Goal: Find specific page/section: Find specific page/section

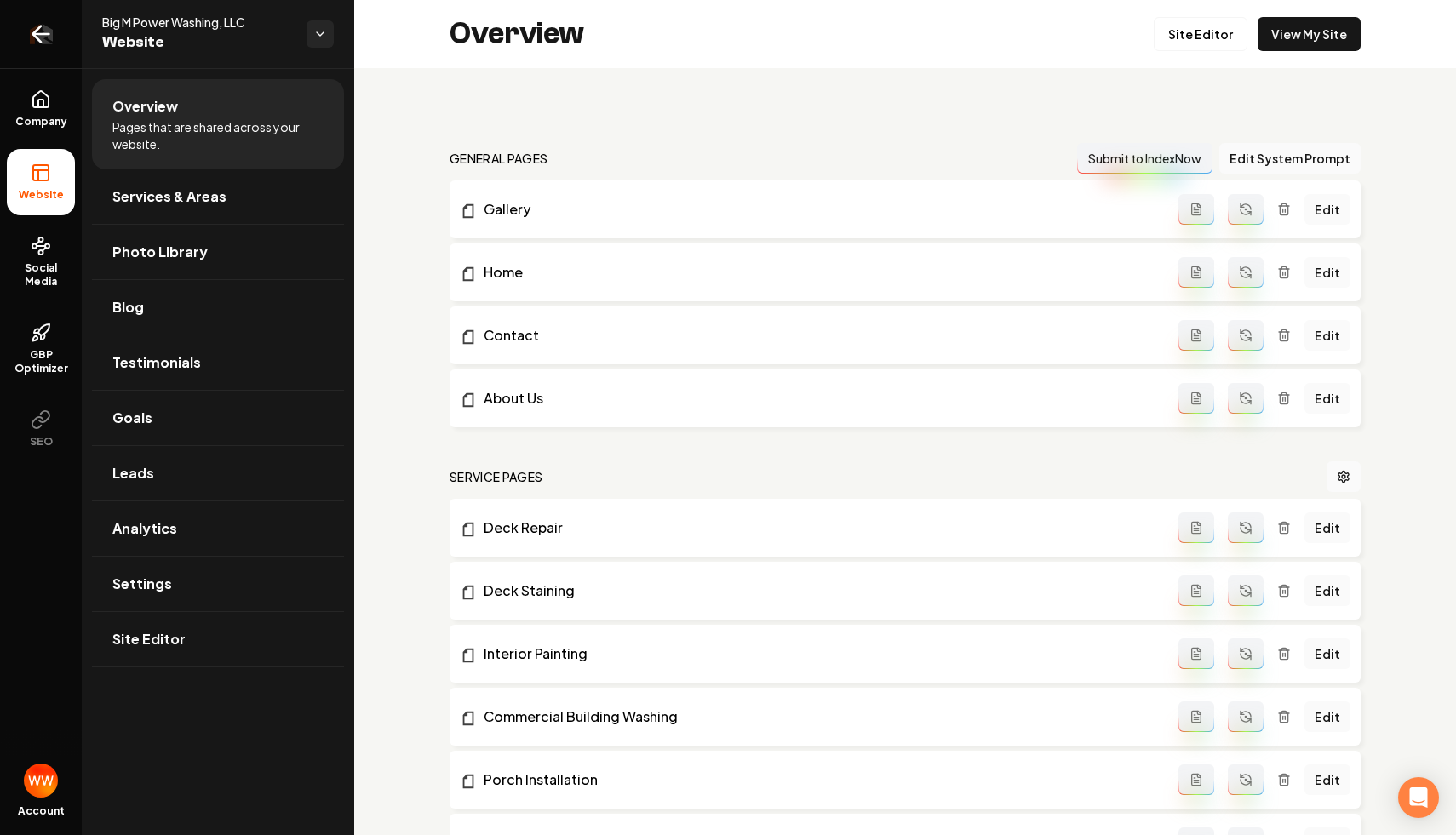
click at [69, 52] on link "Return to dashboard" at bounding box center [40, 34] width 82 height 68
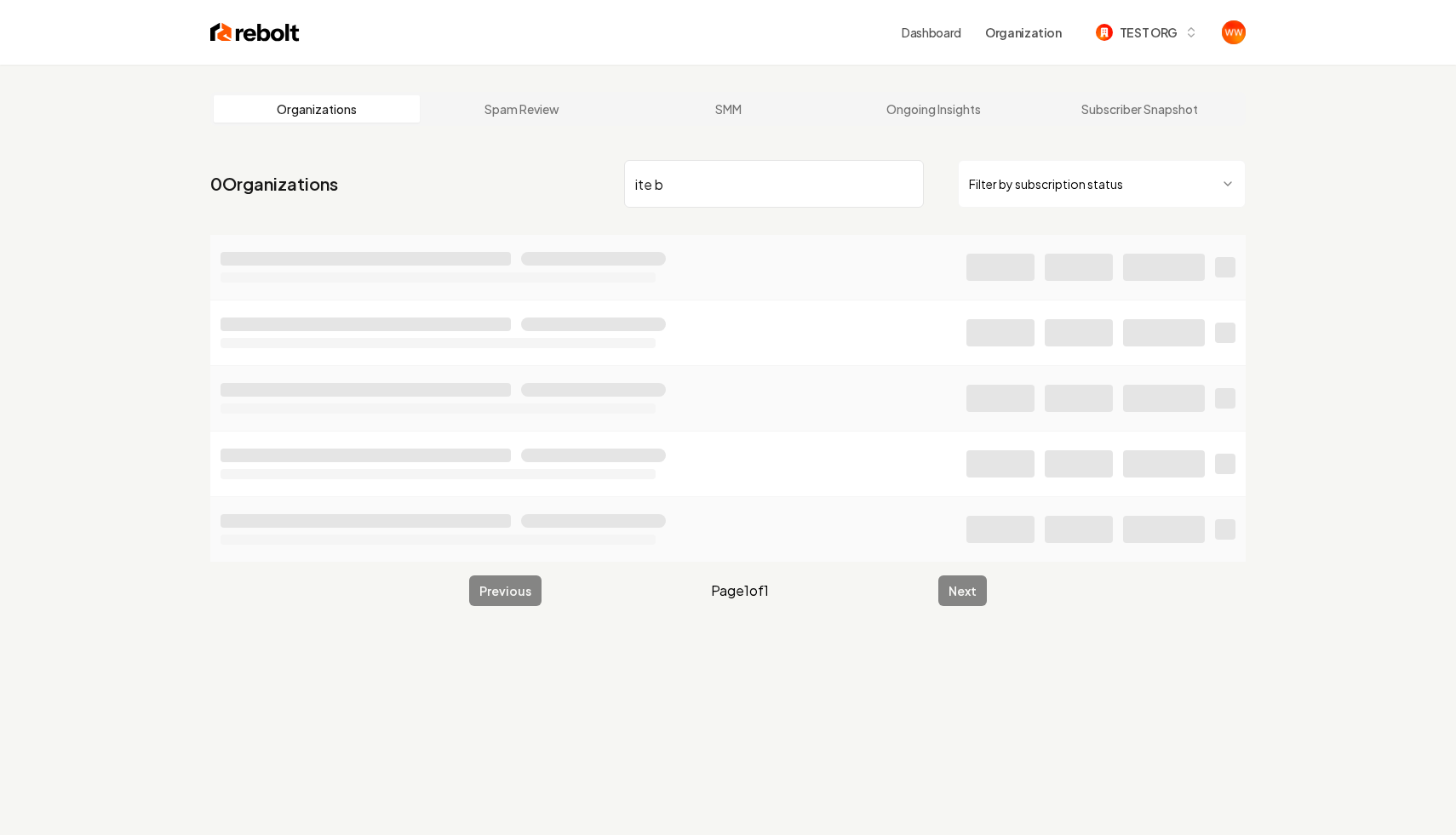
type input "ite bu"
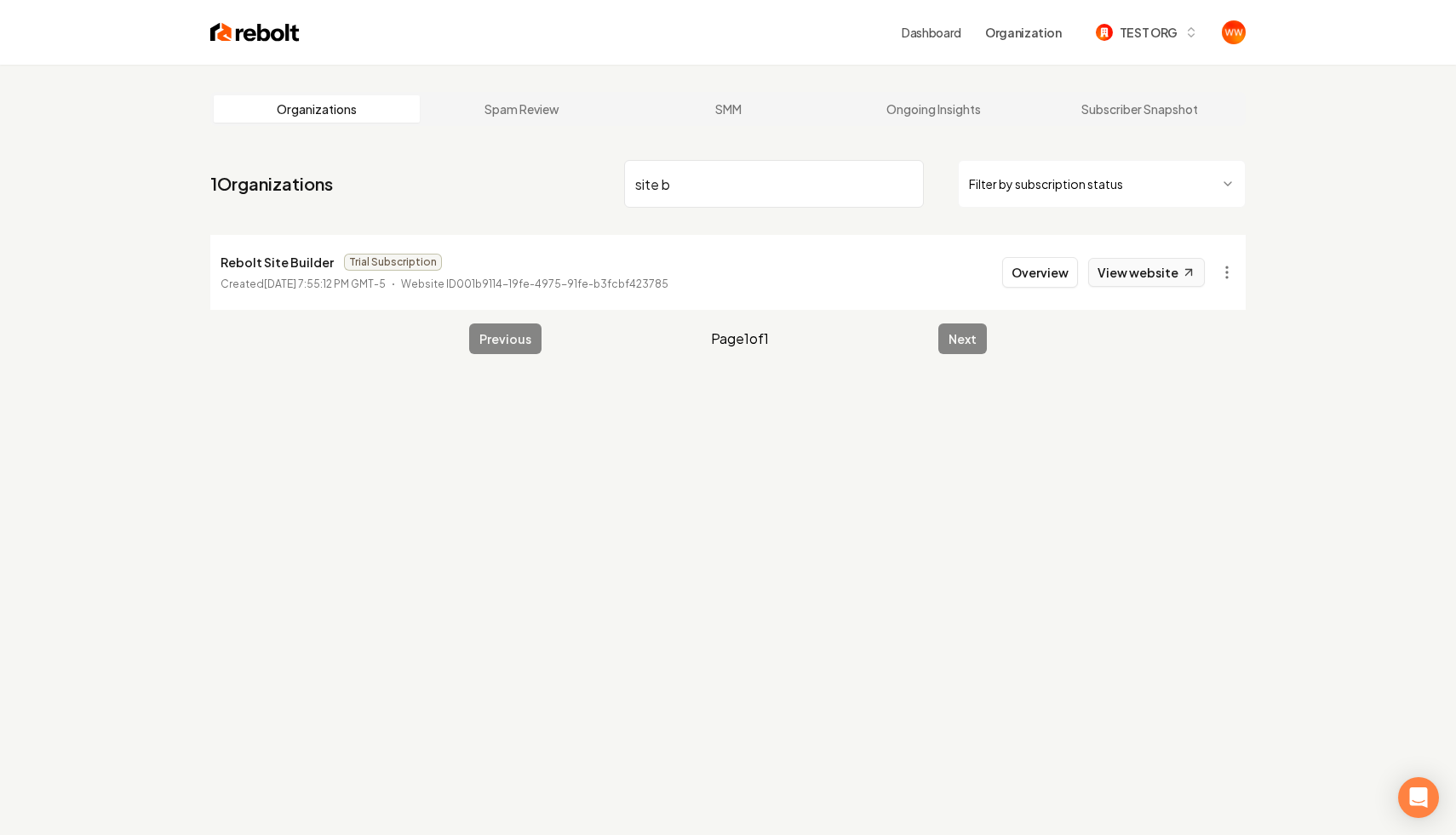
type input "site b"
click at [908, 184] on input "site b" at bounding box center [773, 184] width 299 height 48
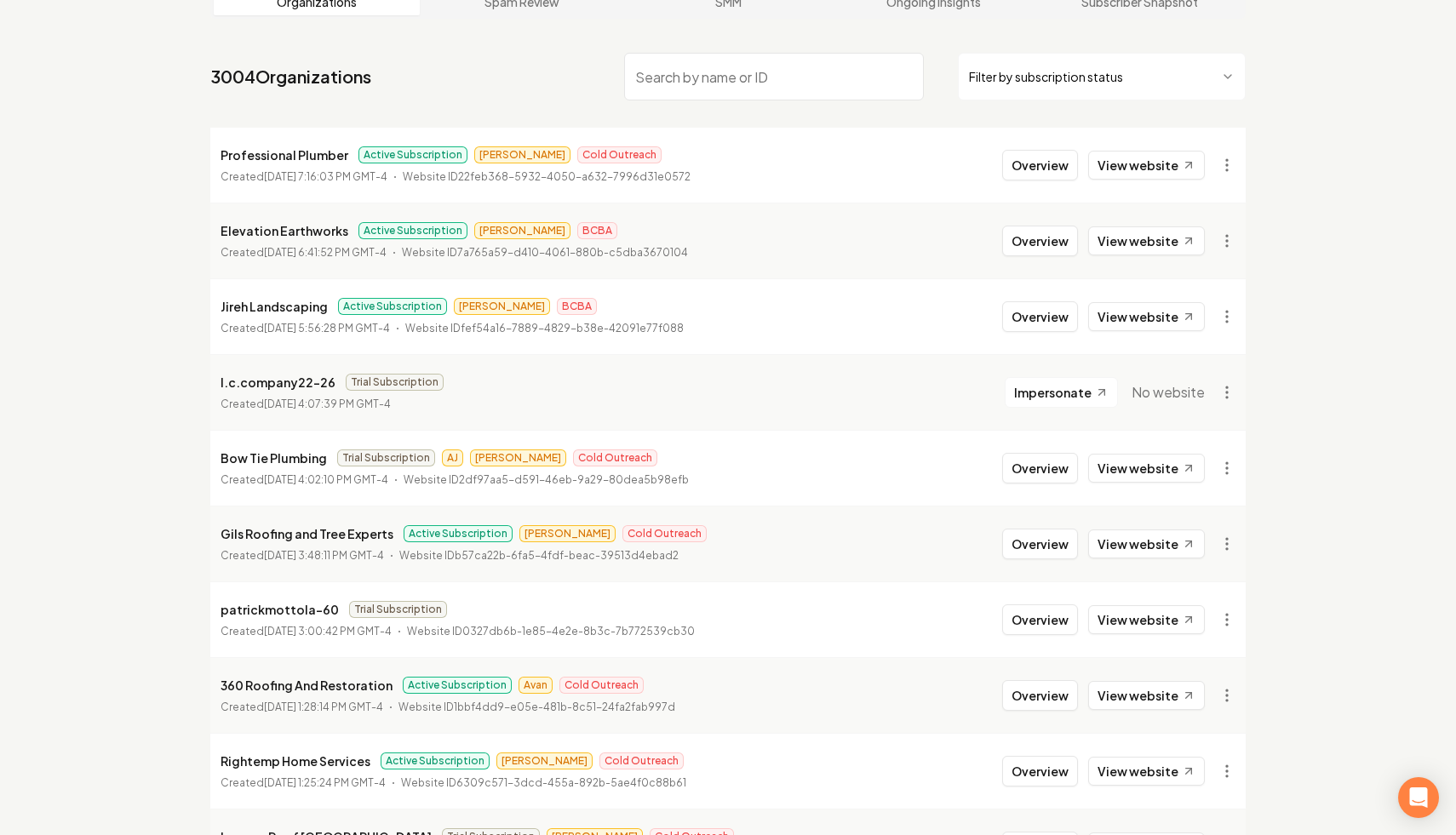
scroll to position [97, 0]
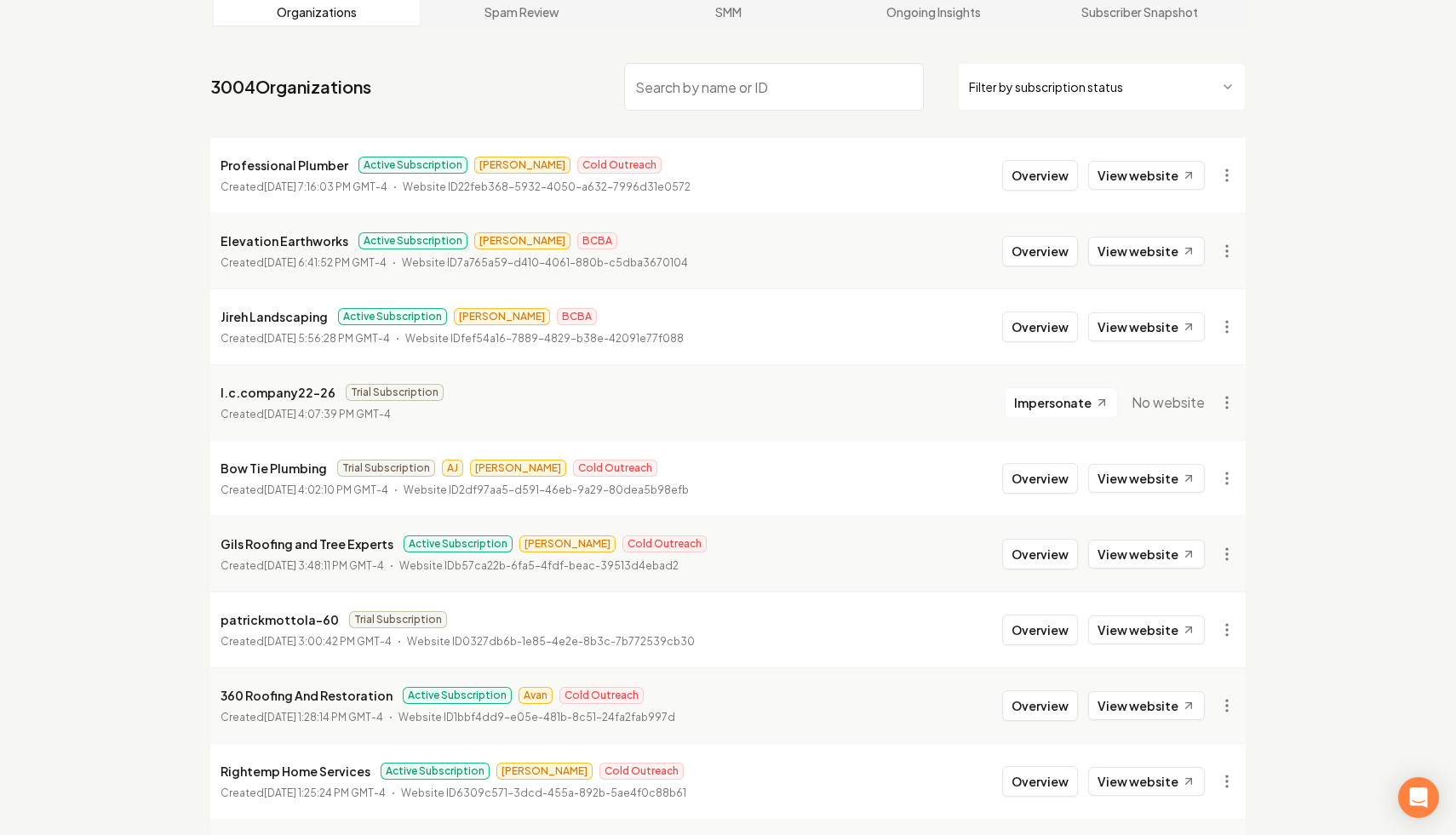
drag, startPoint x: 560, startPoint y: 421, endPoint x: 542, endPoint y: 402, distance: 26.2
click at [542, 402] on li "l.c.company22-26 Trial Subscription Created [DATE] 4:07:39 PM GMT-4 Impersonate…" at bounding box center [728, 402] width 1036 height 76
